Goal: Task Accomplishment & Management: Use online tool/utility

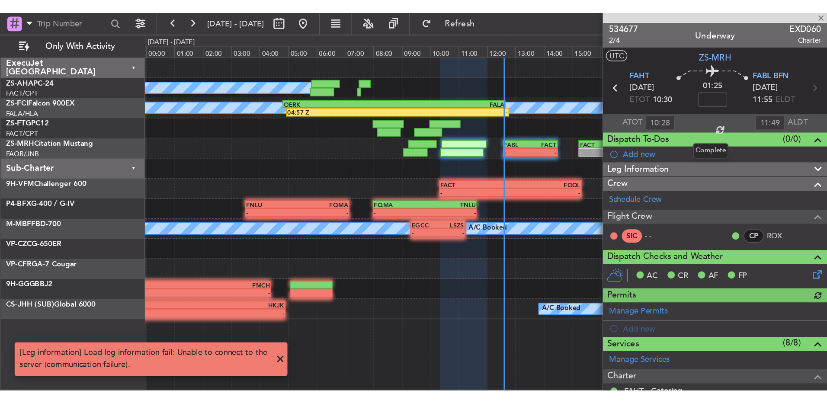
scroll to position [8, 0]
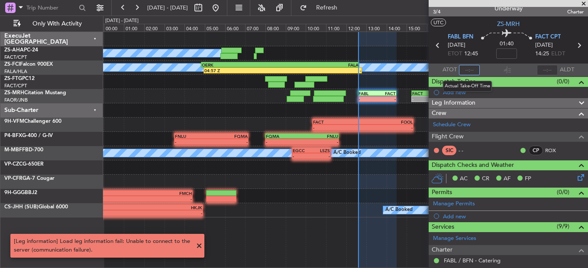
click at [466, 67] on input "text" at bounding box center [469, 70] width 21 height 10
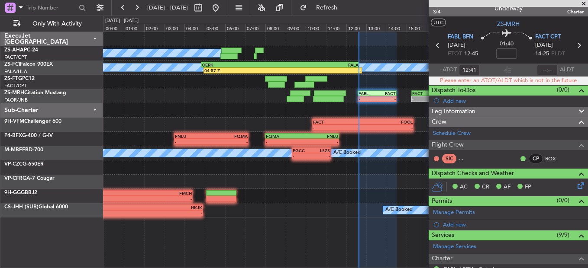
click at [483, 70] on section "ATOT 12:41 ALDT" at bounding box center [507, 70] width 159 height 13
click at [474, 70] on input "12:41" at bounding box center [469, 70] width 21 height 10
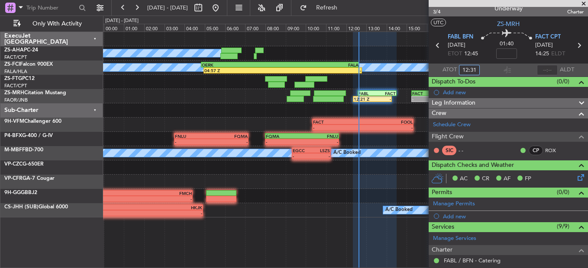
type input "12:31"
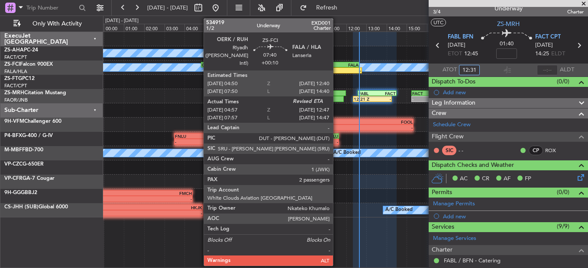
click at [337, 69] on div "-" at bounding box center [322, 70] width 78 height 5
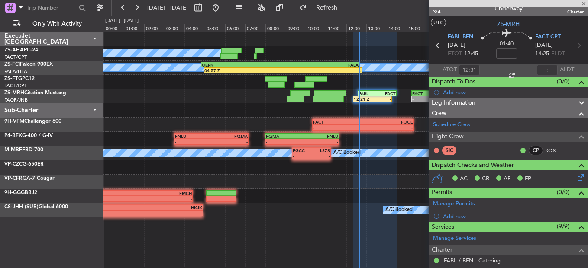
type input "+00:10"
type input "05:07"
type input "2"
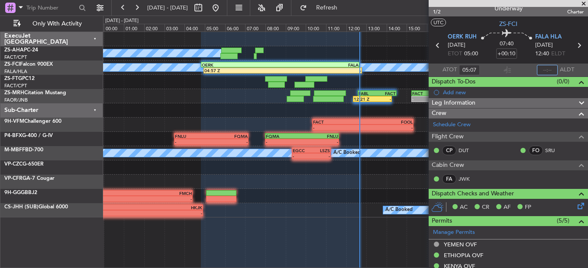
click at [537, 71] on input "text" at bounding box center [546, 70] width 21 height 10
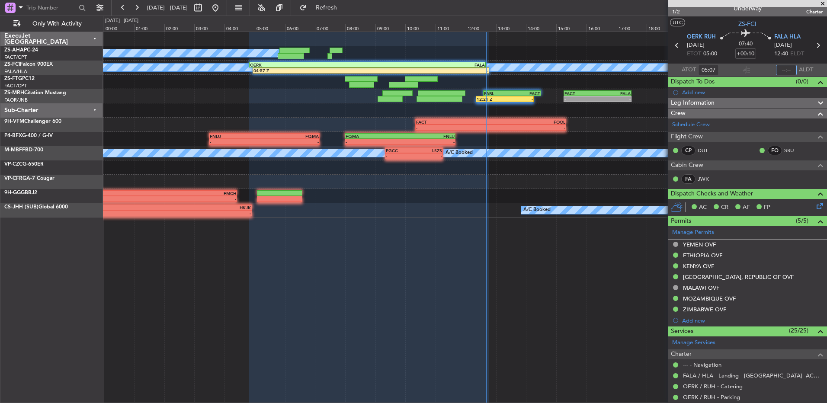
click at [201, 93] on div "12:21 Z - FABL 12:35 Z FACT 14:30 Z - - FACT 15:15 Z FALA 17:30 Z" at bounding box center [465, 96] width 724 height 14
click at [140, 7] on button at bounding box center [137, 8] width 14 height 14
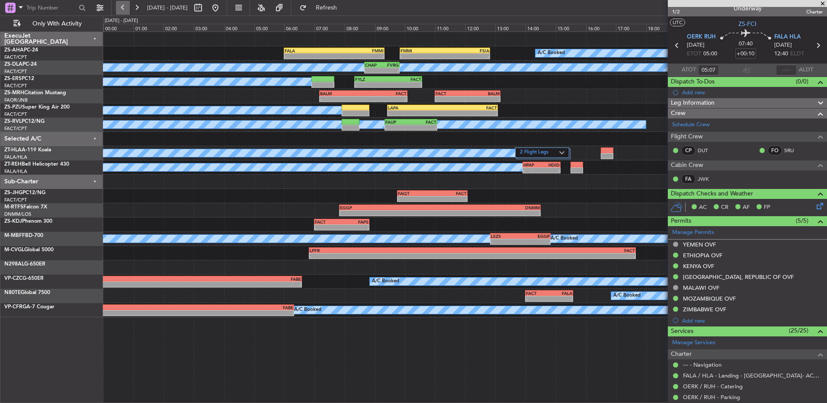
click at [118, 6] on button at bounding box center [123, 8] width 14 height 14
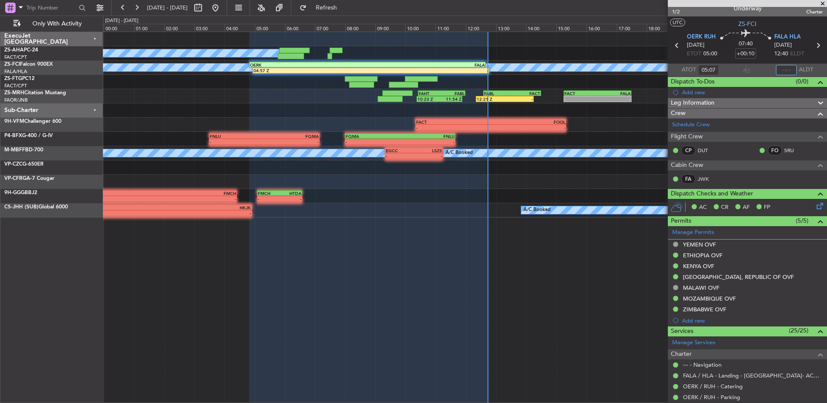
click at [587, 69] on input "text" at bounding box center [786, 70] width 21 height 10
type input "12:43"
click at [571, 45] on div at bounding box center [465, 39] width 724 height 14
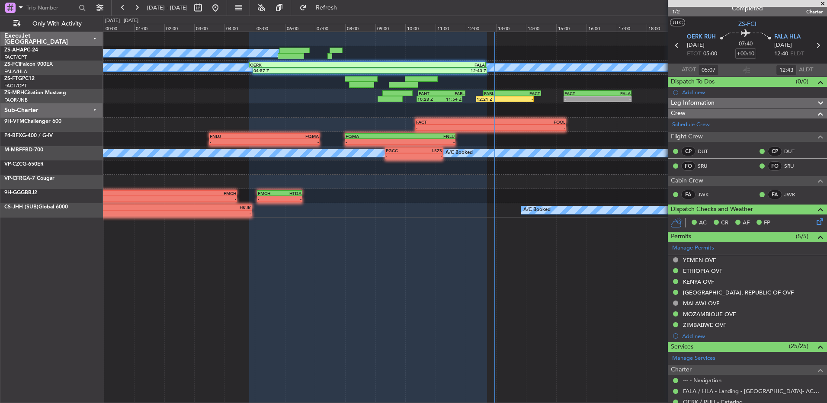
drag, startPoint x: 823, startPoint y: 6, endPoint x: 818, endPoint y: 7, distance: 5.4
click at [587, 6] on span at bounding box center [823, 4] width 9 height 8
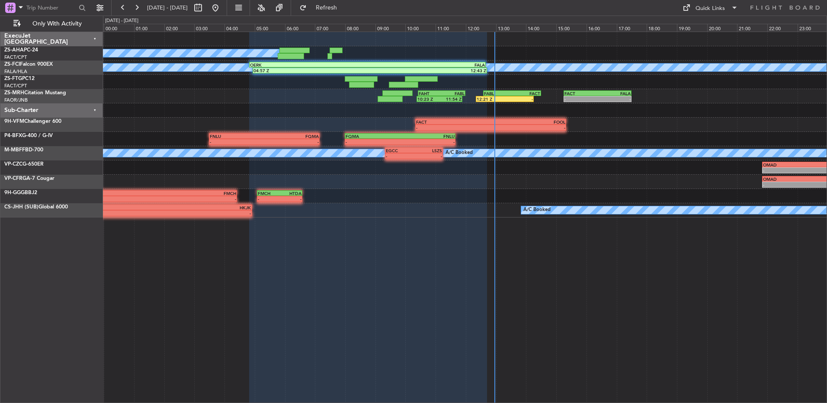
type input "0"
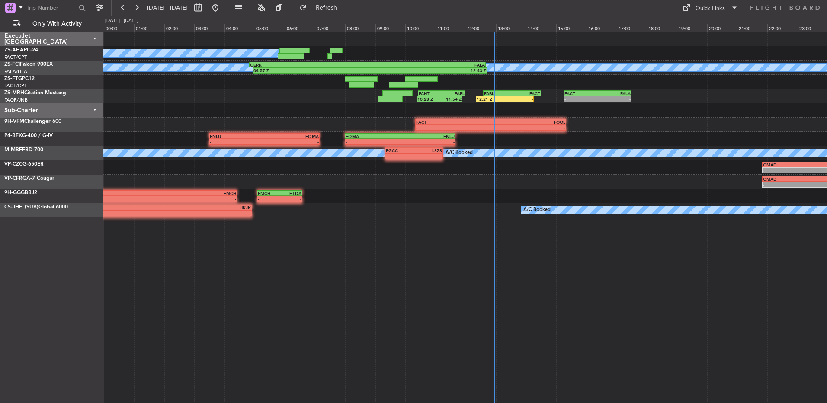
scroll to position [0, 0]
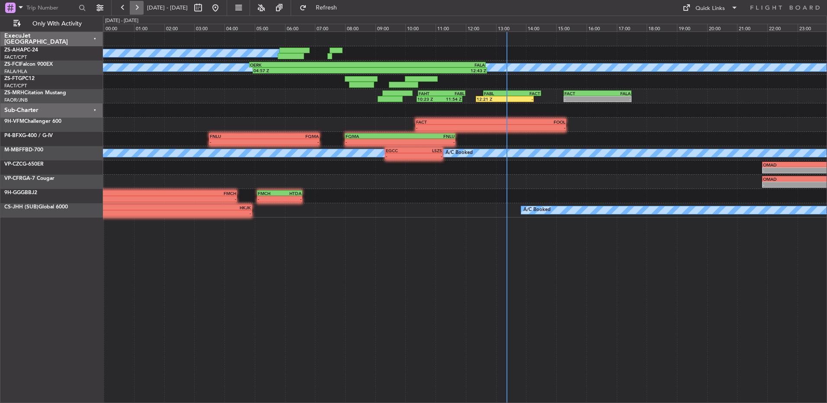
click at [134, 4] on button at bounding box center [137, 8] width 14 height 14
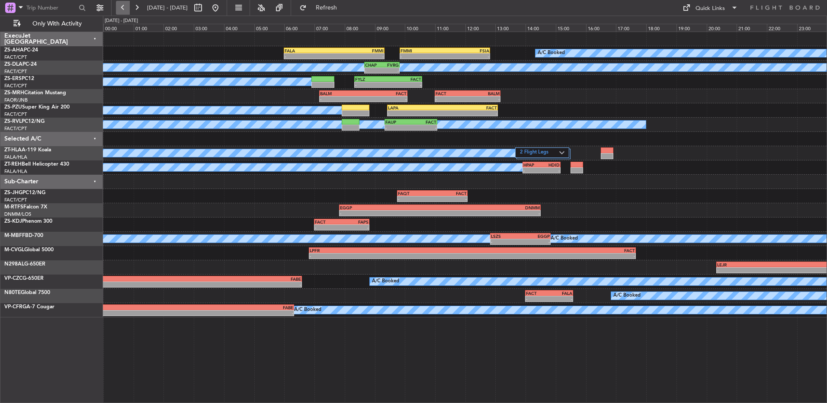
click at [125, 5] on button at bounding box center [123, 8] width 14 height 14
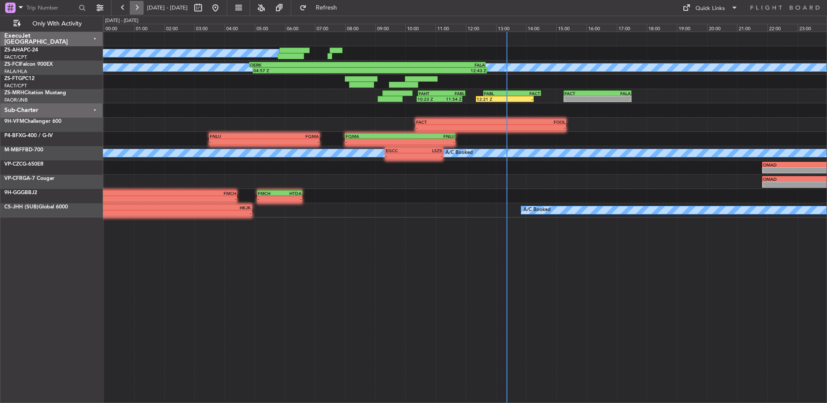
click at [138, 10] on button at bounding box center [137, 8] width 14 height 14
